Goal: Find specific page/section: Find specific page/section

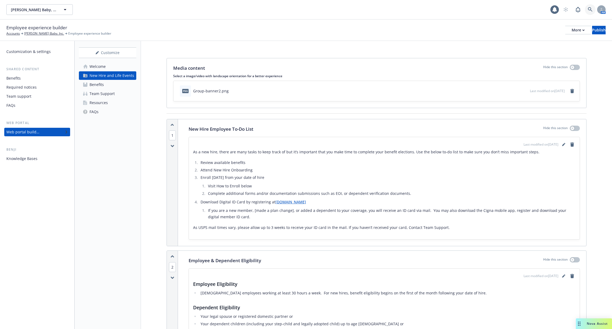
click at [588, 8] on icon at bounding box center [590, 9] width 5 height 5
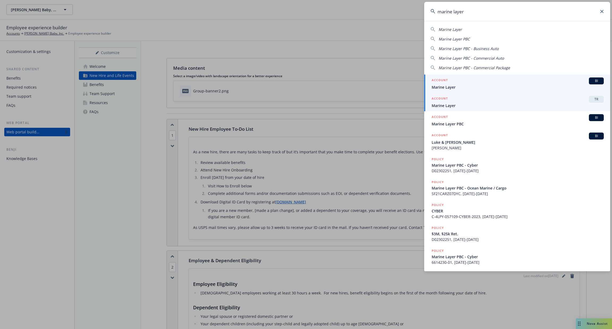
type input "marine layer"
click at [517, 103] on span "Marine Layer" at bounding box center [518, 106] width 172 height 6
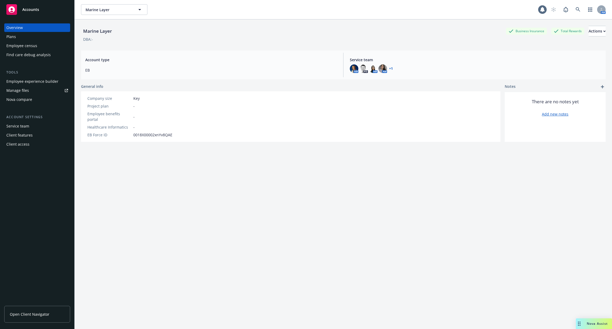
click at [45, 82] on div "Employee experience builder" at bounding box center [32, 81] width 52 height 9
click at [45, 81] on div "Employee experience builder" at bounding box center [32, 81] width 52 height 9
